Goal: Check status: Check status

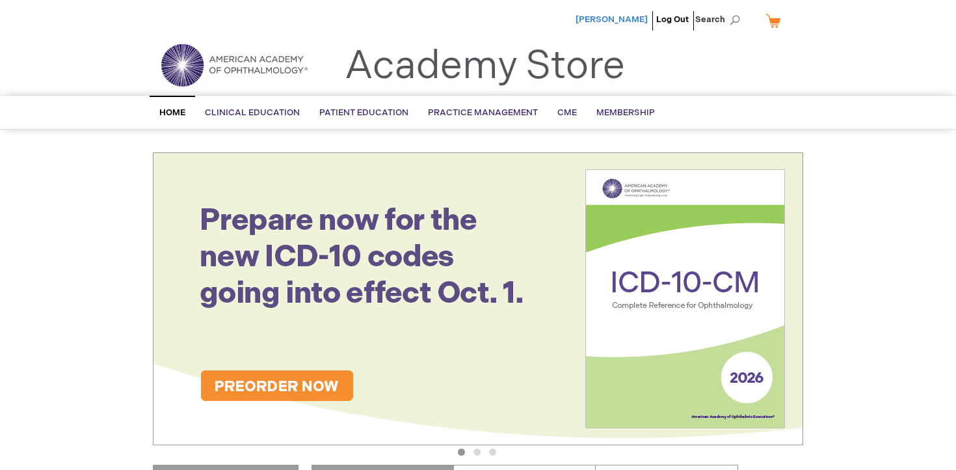
type input "wevans"
click at [612, 18] on span "[PERSON_NAME]" at bounding box center [612, 19] width 72 height 10
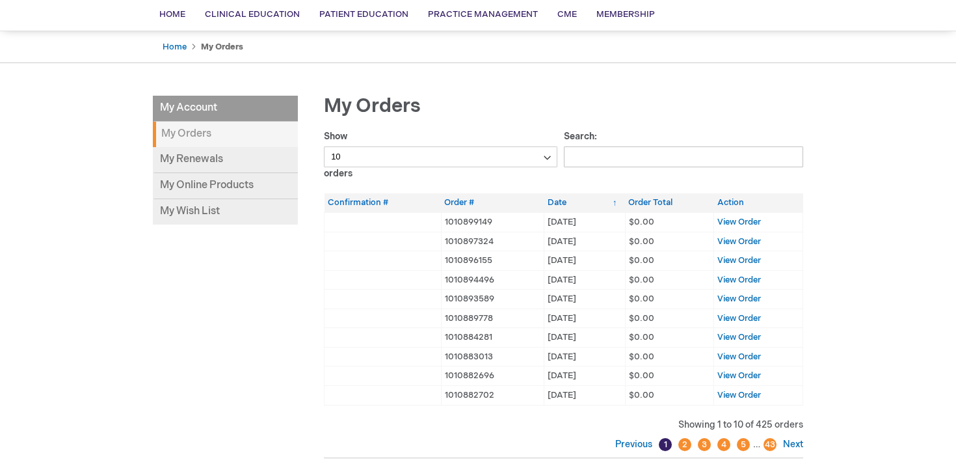
scroll to position [65, 0]
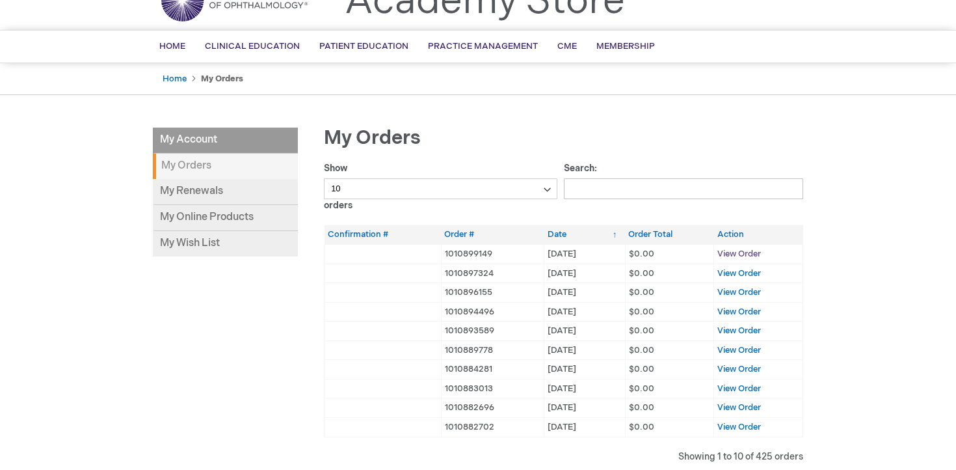
type input "wevans"
click at [730, 252] on span "View Order" at bounding box center [740, 254] width 44 height 10
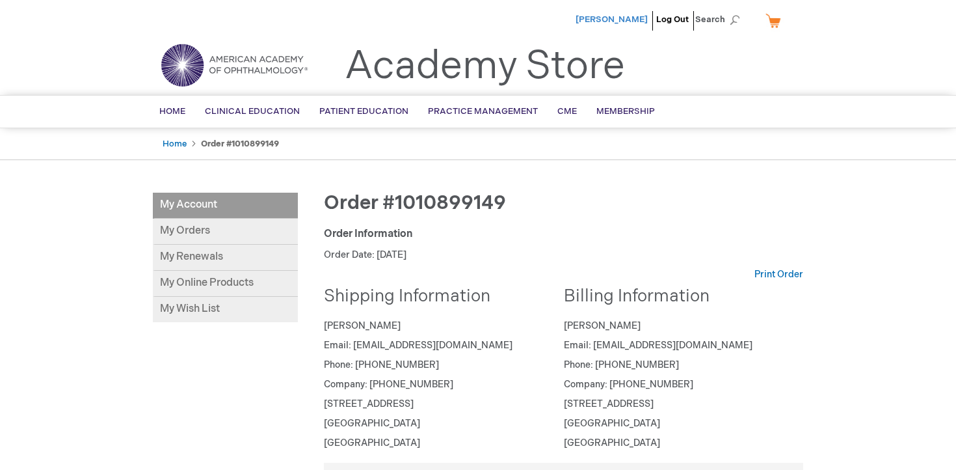
type input "wevans"
click at [624, 18] on span "[PERSON_NAME]" at bounding box center [612, 19] width 72 height 10
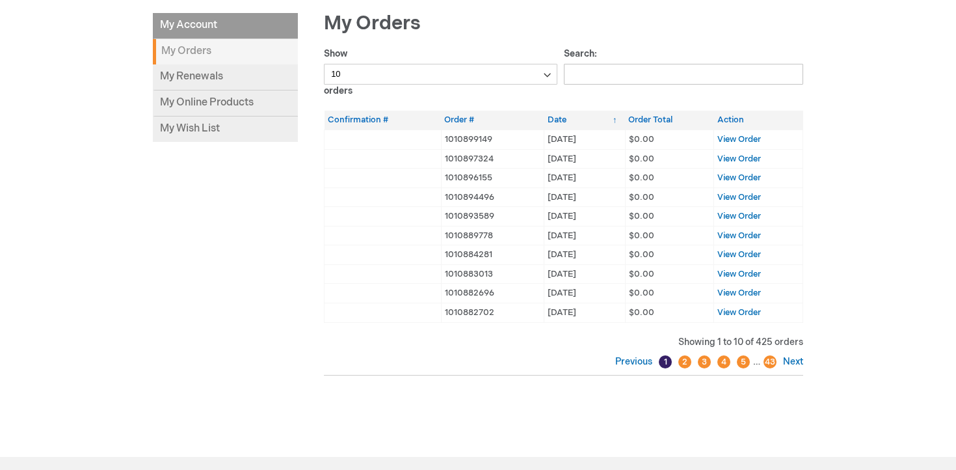
scroll to position [195, 0]
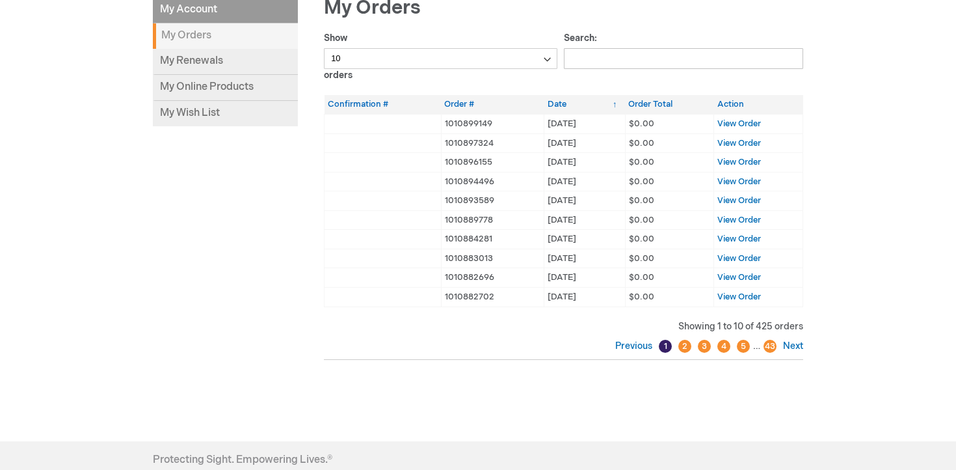
type input "wevans"
click at [554, 64] on select "10 25 50 100" at bounding box center [441, 58] width 234 height 21
select select "25"
click at [324, 48] on select "10 25 50 100" at bounding box center [441, 58] width 234 height 21
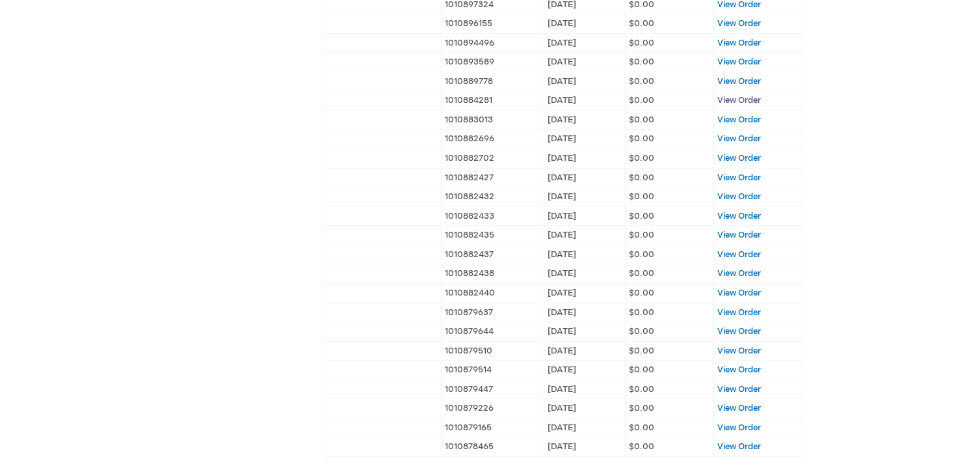
scroll to position [325, 0]
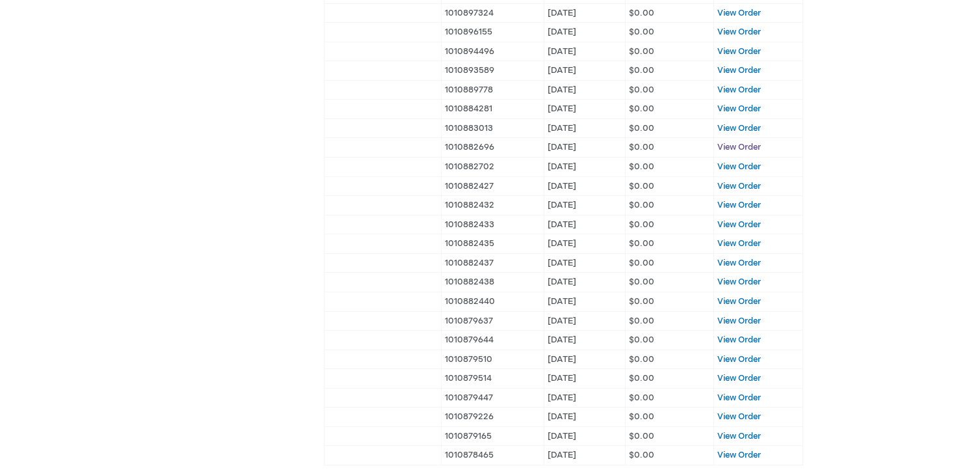
click at [726, 146] on span "View Order" at bounding box center [740, 147] width 44 height 10
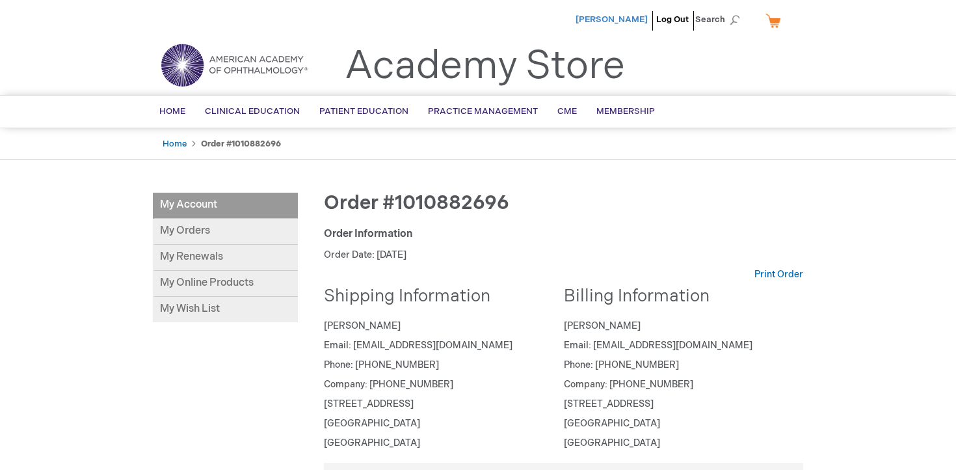
type input "wevans"
click at [611, 19] on span "[PERSON_NAME]" at bounding box center [612, 19] width 72 height 10
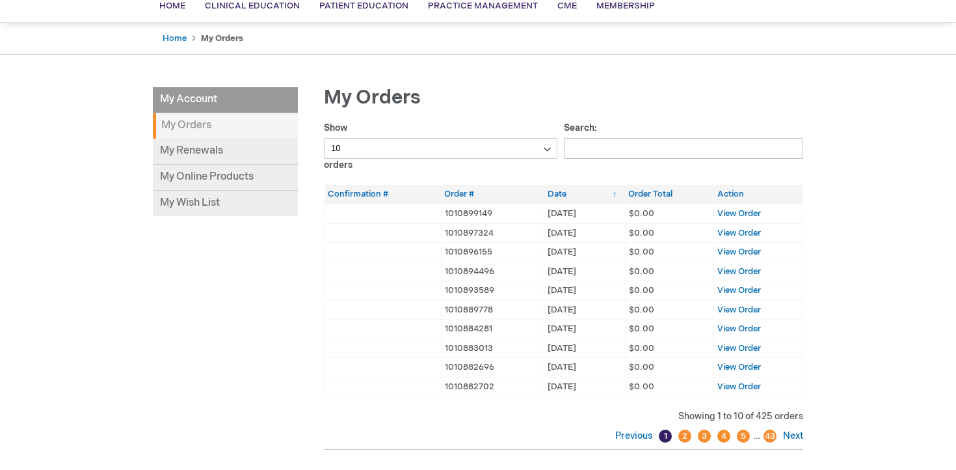
scroll to position [65, 0]
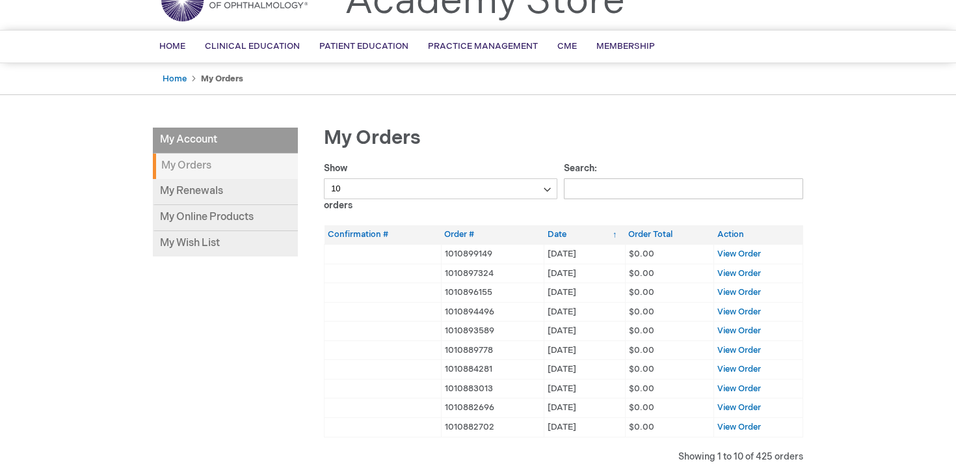
type input "wevans"
click at [548, 185] on select "10 25 50 100" at bounding box center [441, 188] width 234 height 21
select select "50"
click at [324, 178] on select "10 25 50 100" at bounding box center [441, 188] width 234 height 21
click at [198, 217] on link "My Online Products" at bounding box center [225, 218] width 145 height 26
